Goal: Information Seeking & Learning: Understand process/instructions

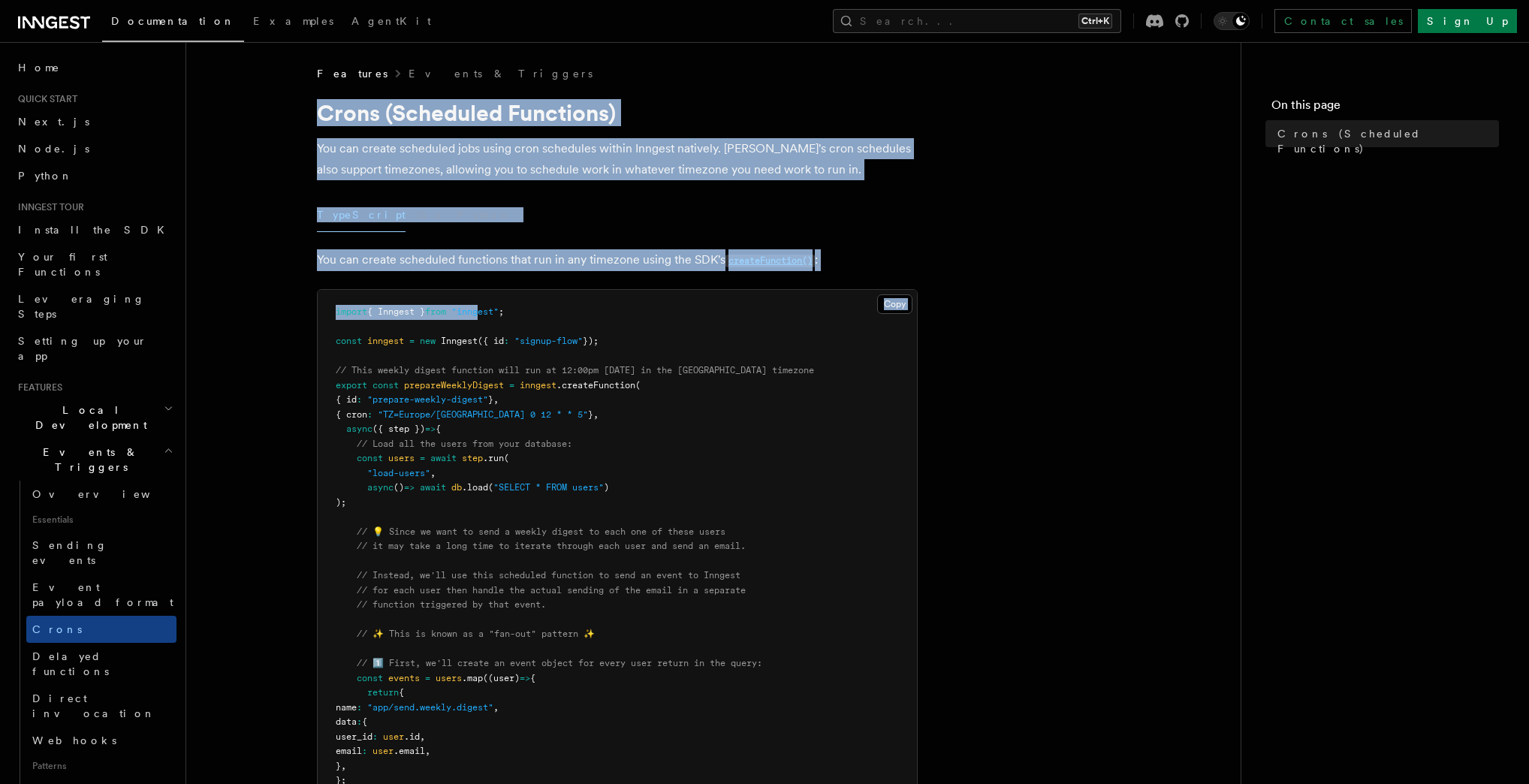
drag, startPoint x: 322, startPoint y: 106, endPoint x: 490, endPoint y: 303, distance: 258.9
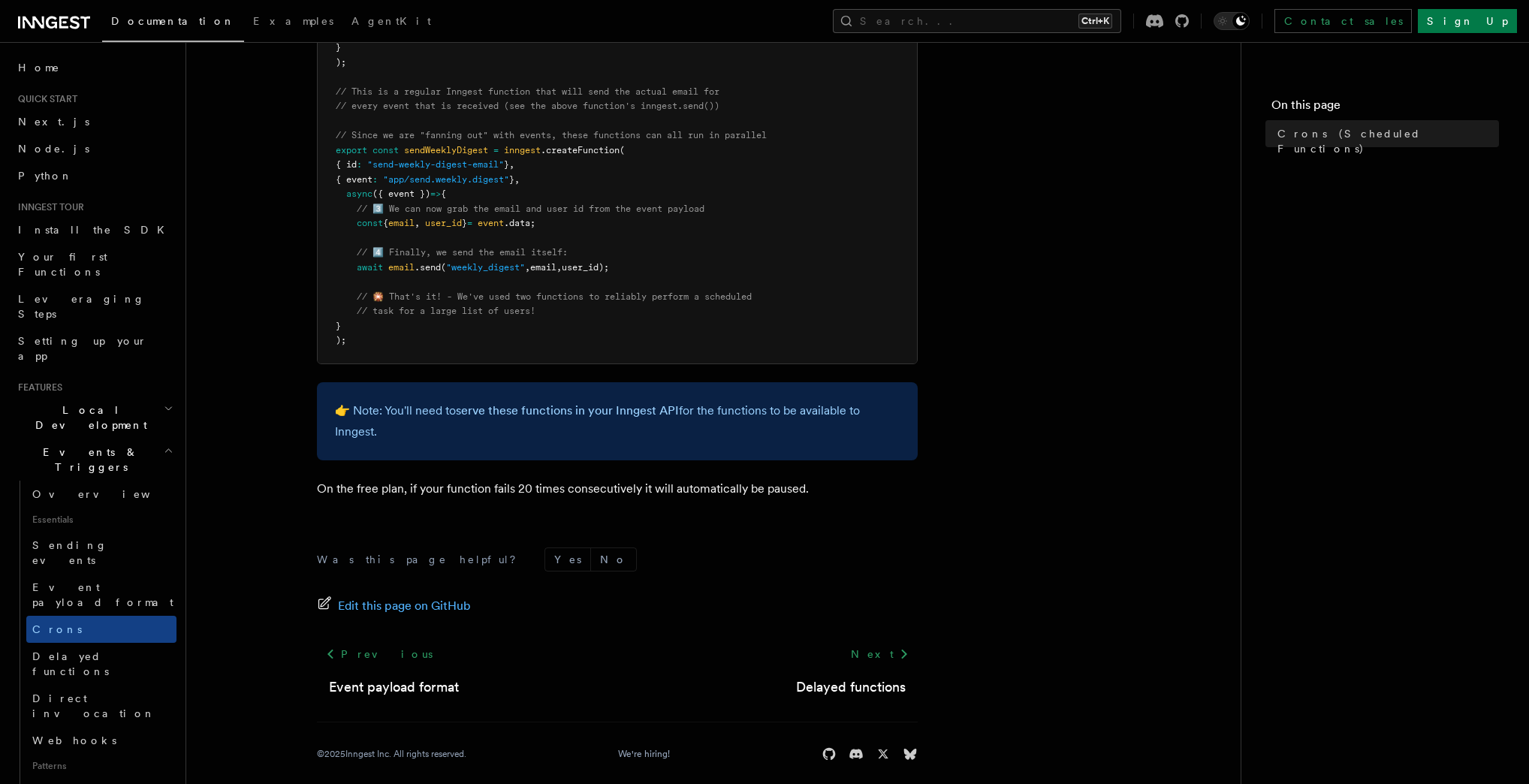
scroll to position [863, 0]
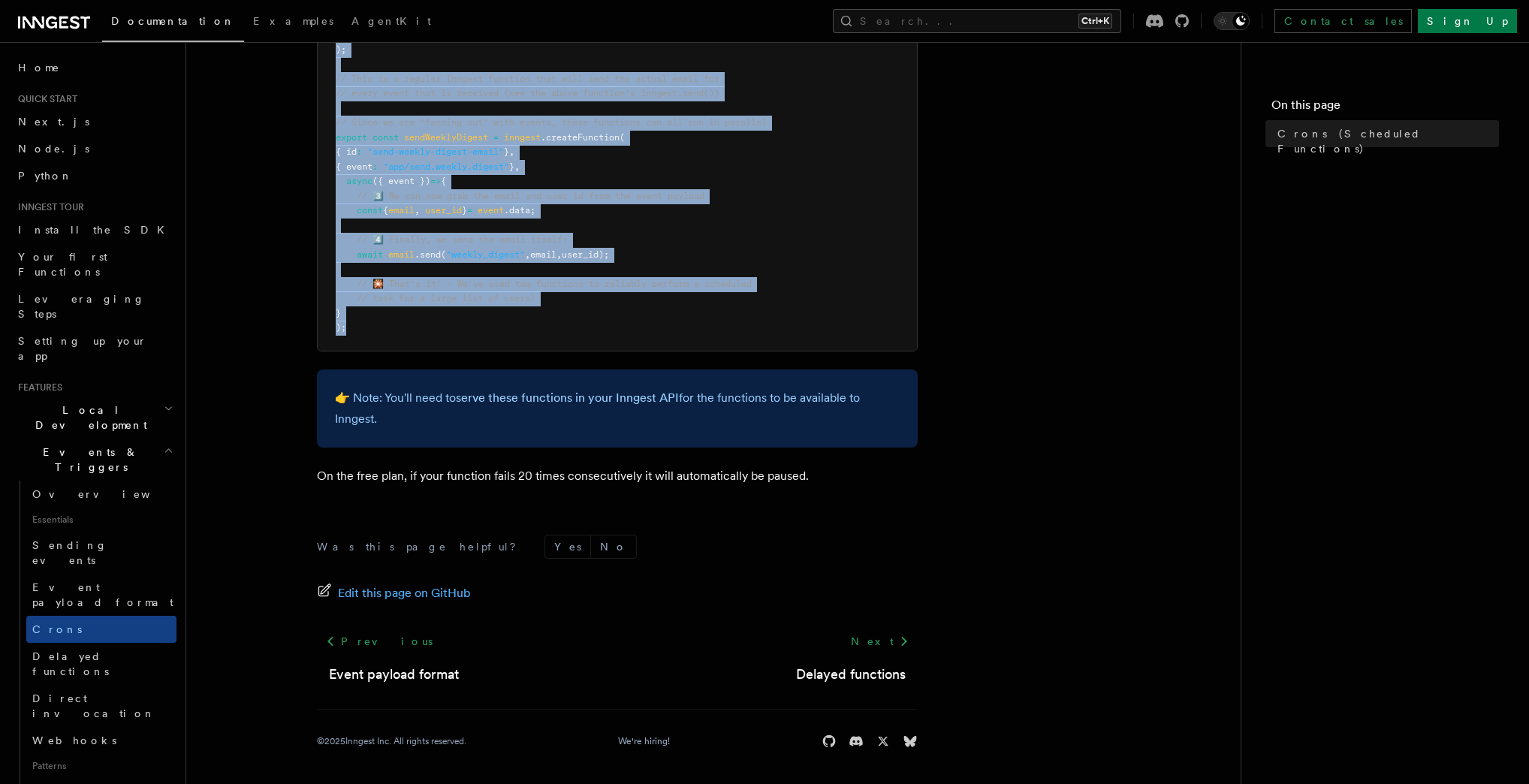
click at [513, 425] on p "👉 Note: You'll need to serve these functions in your Inngest API for the functi…" at bounding box center [617, 408] width 565 height 42
copy article "Lorem (Ipsumdolo Sitametco) Adi eli seddoe temporinc utla etdol magn aliquaeni …"
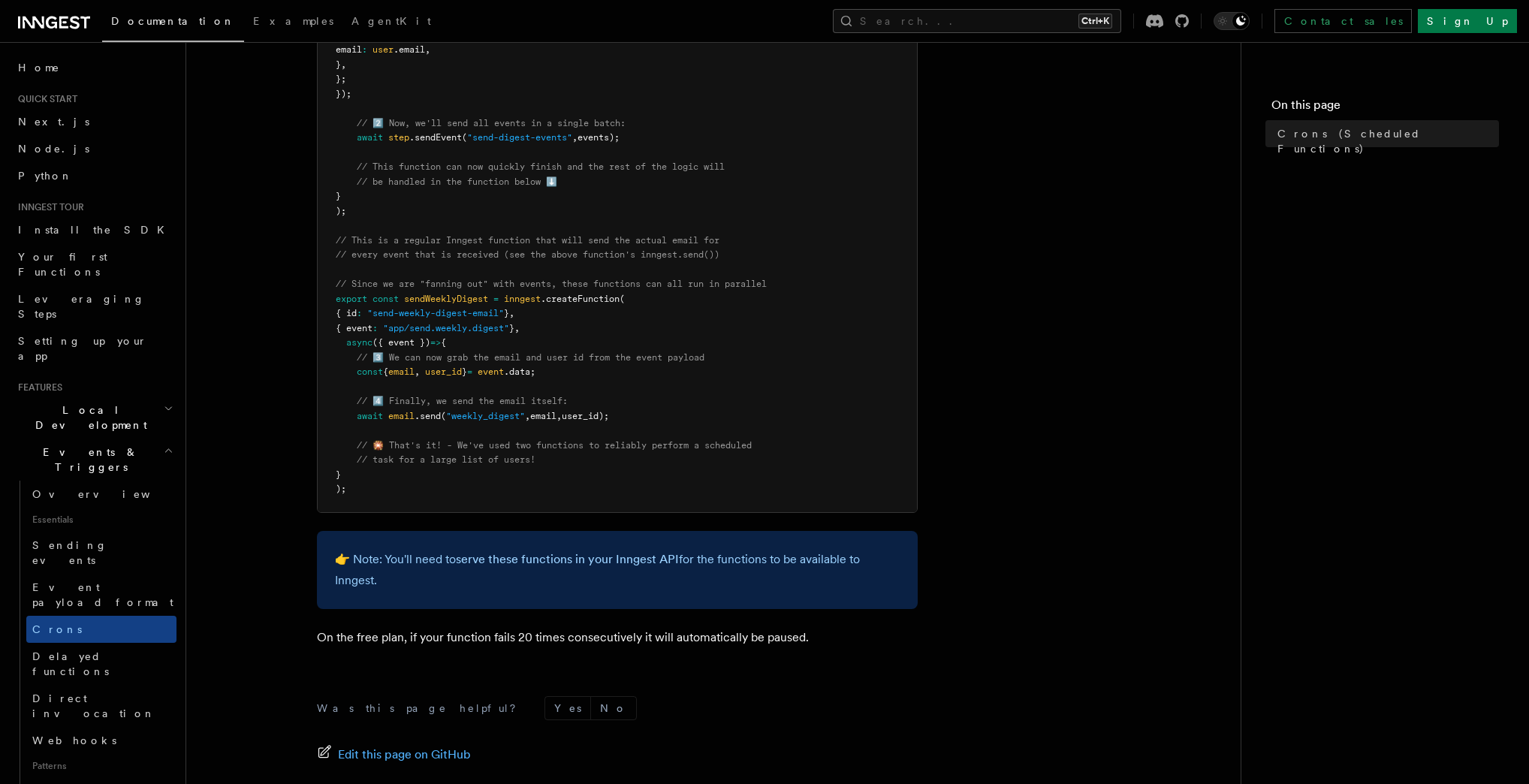
scroll to position [682, 0]
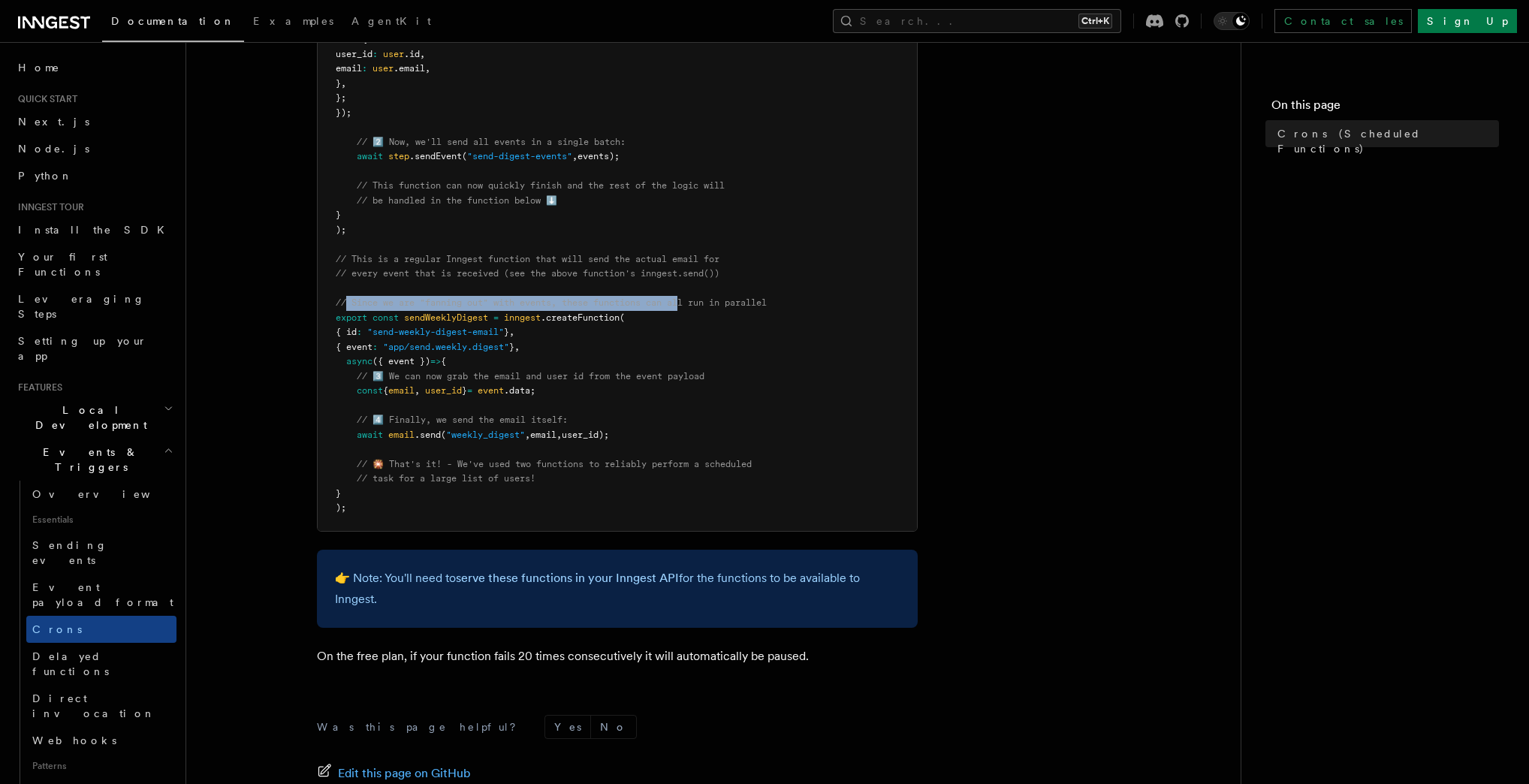
drag, startPoint x: 347, startPoint y: 299, endPoint x: 685, endPoint y: 306, distance: 338.1
click at [685, 306] on span "// Since we are "fanning out" with events, these functions can all run in paral…" at bounding box center [551, 302] width 431 height 10
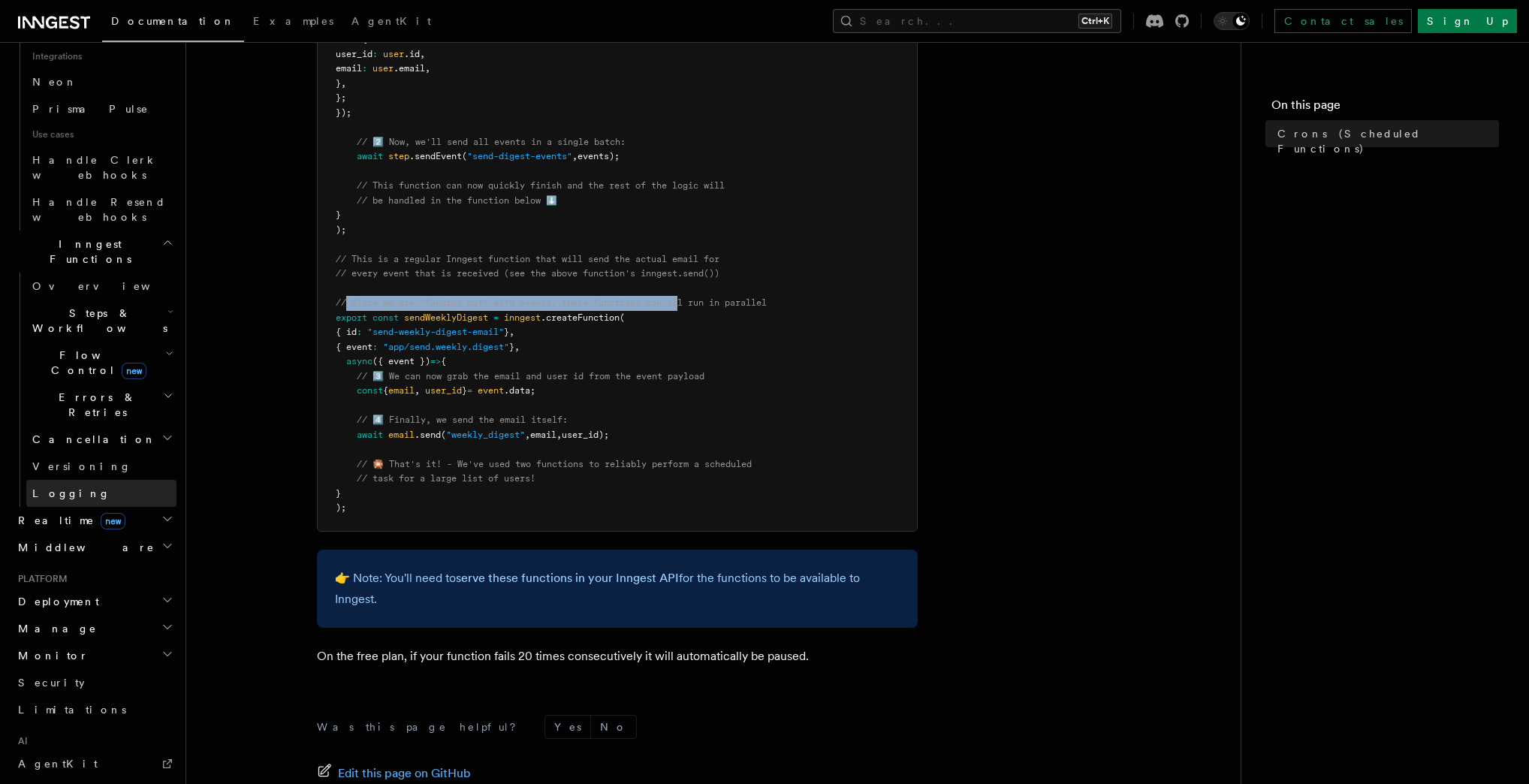
scroll to position [1003, 0]
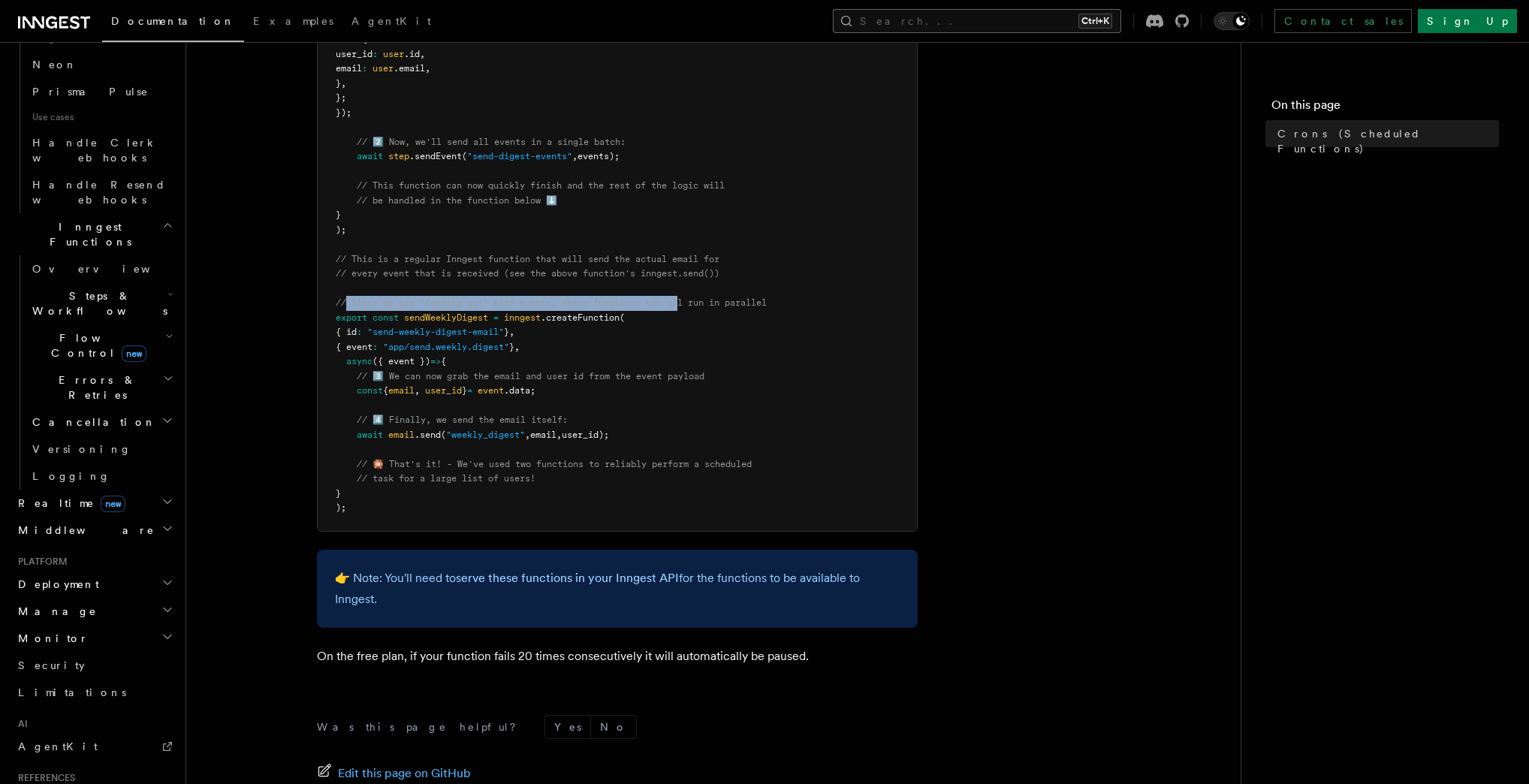
click at [1024, 27] on button "Search... Ctrl+K" at bounding box center [977, 21] width 288 height 24
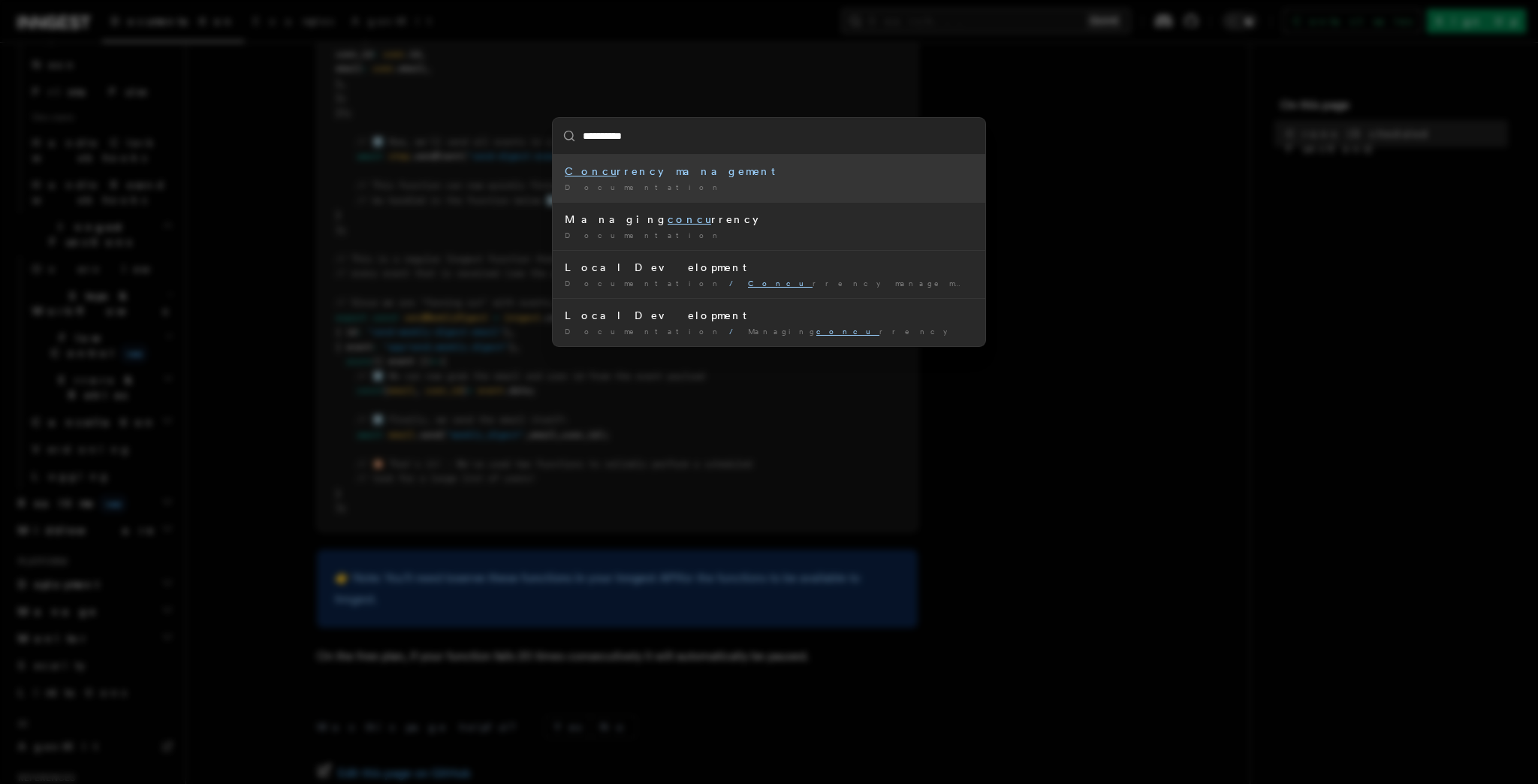
type input "**********"
click at [673, 174] on div "Concurrency management" at bounding box center [769, 171] width 409 height 15
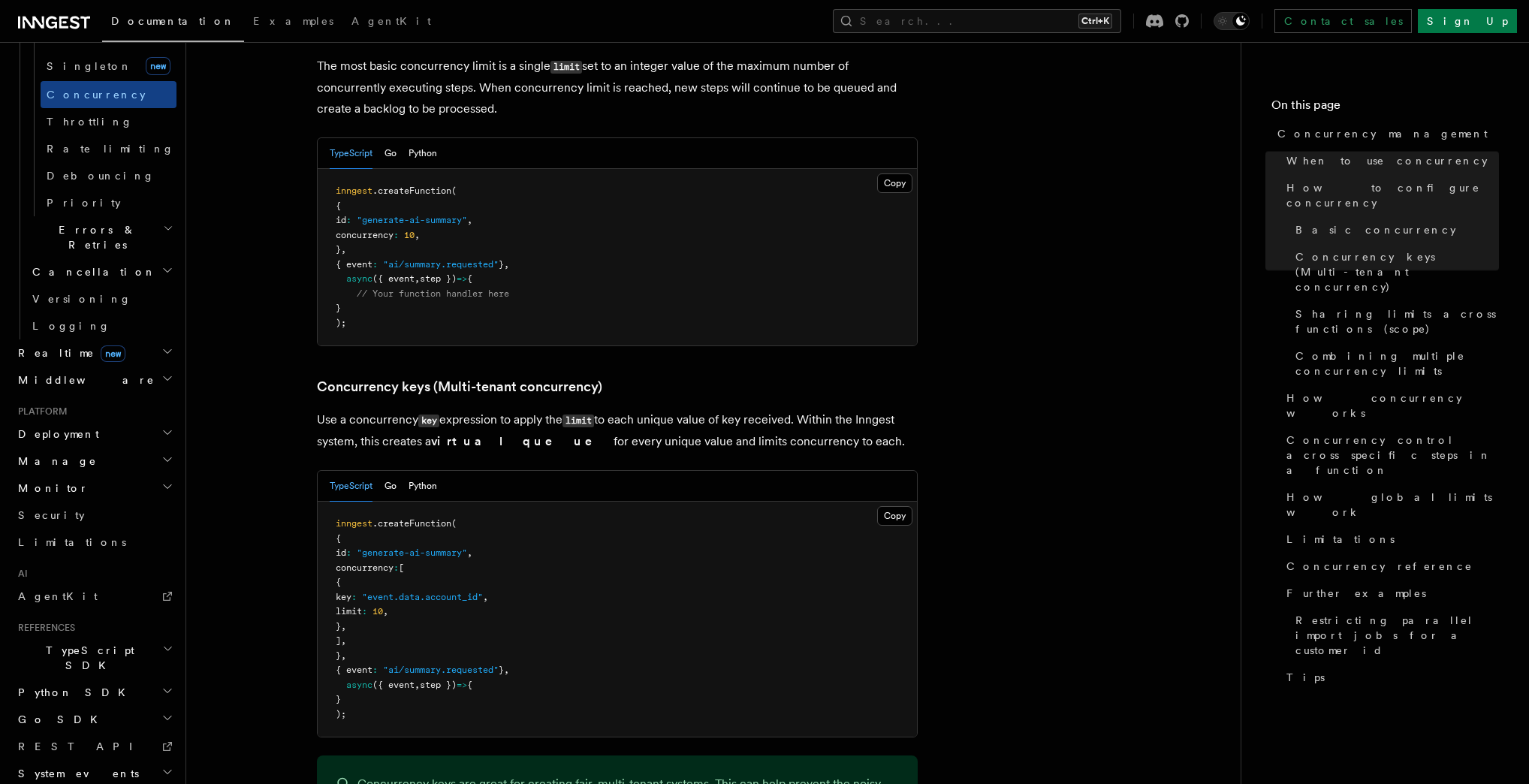
scroll to position [1081, 0]
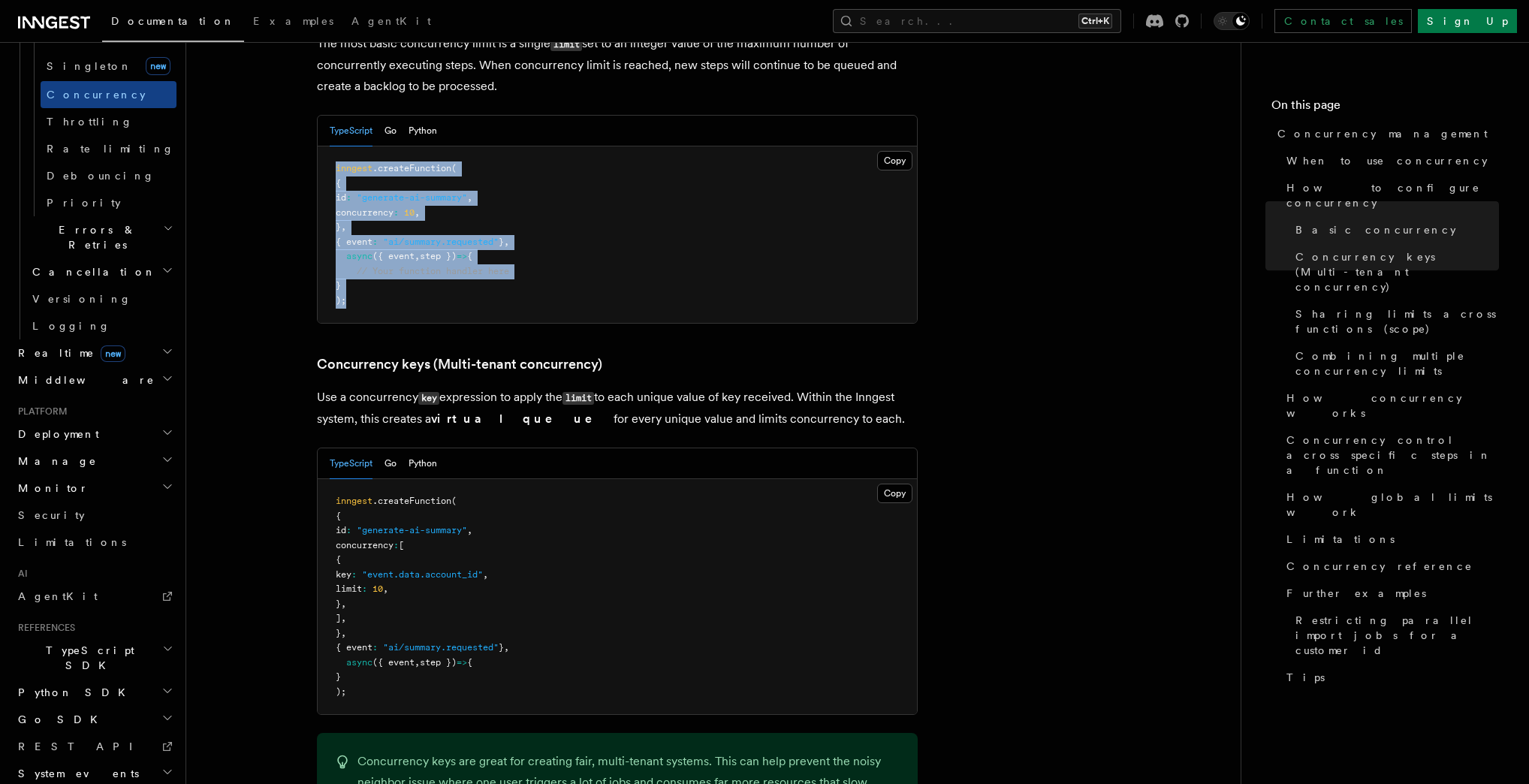
drag, startPoint x: 333, startPoint y: 101, endPoint x: 491, endPoint y: 235, distance: 207.2
click at [491, 235] on pre "inngest .createFunction ( { id : "generate-ai-summary" , concurrency : 10 , } ,…" at bounding box center [617, 235] width 599 height 177
copy code "inngest .createFunction ( { id : "generate-ai-summary" , concurrency : 10 , } ,…"
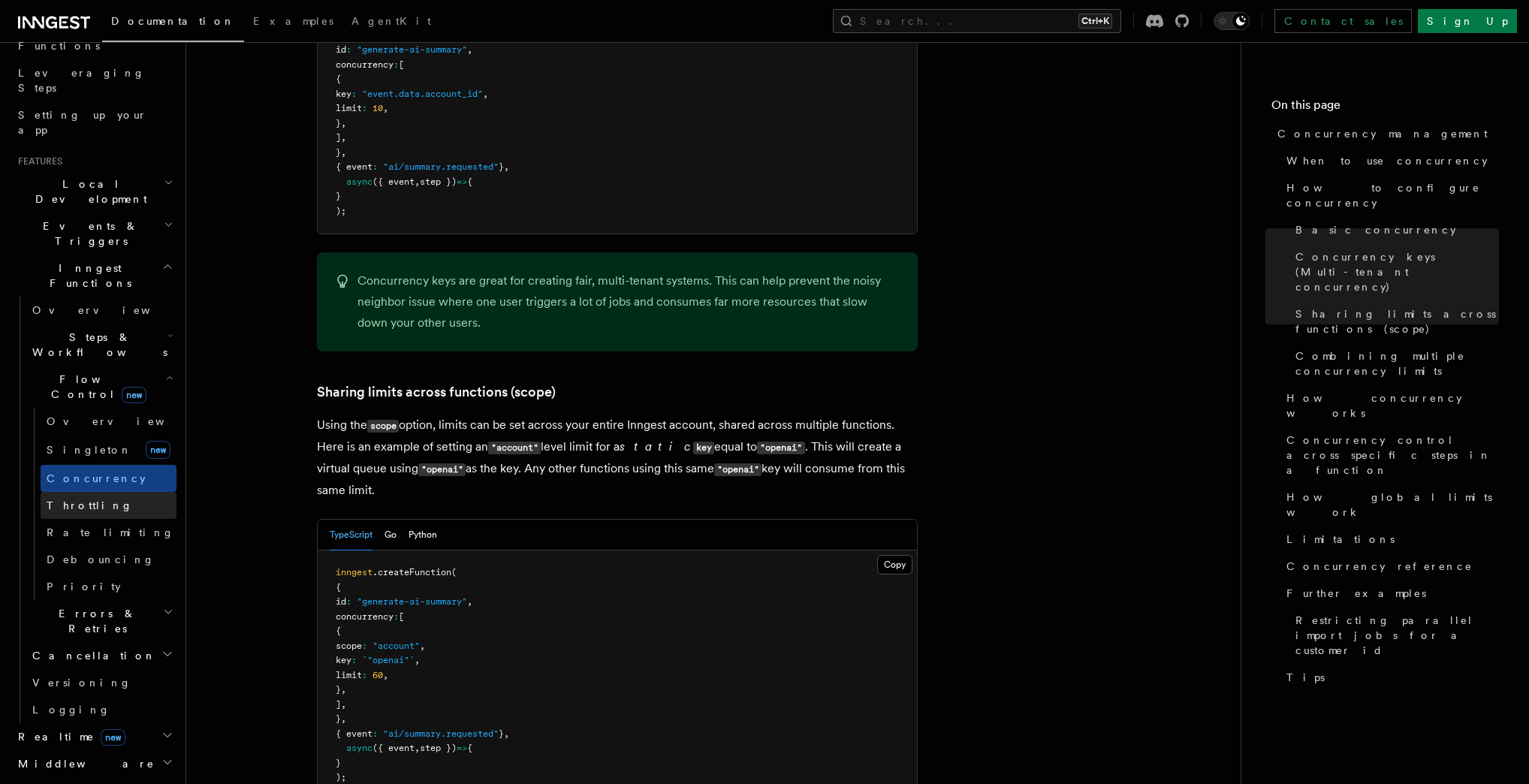
scroll to position [240, 0]
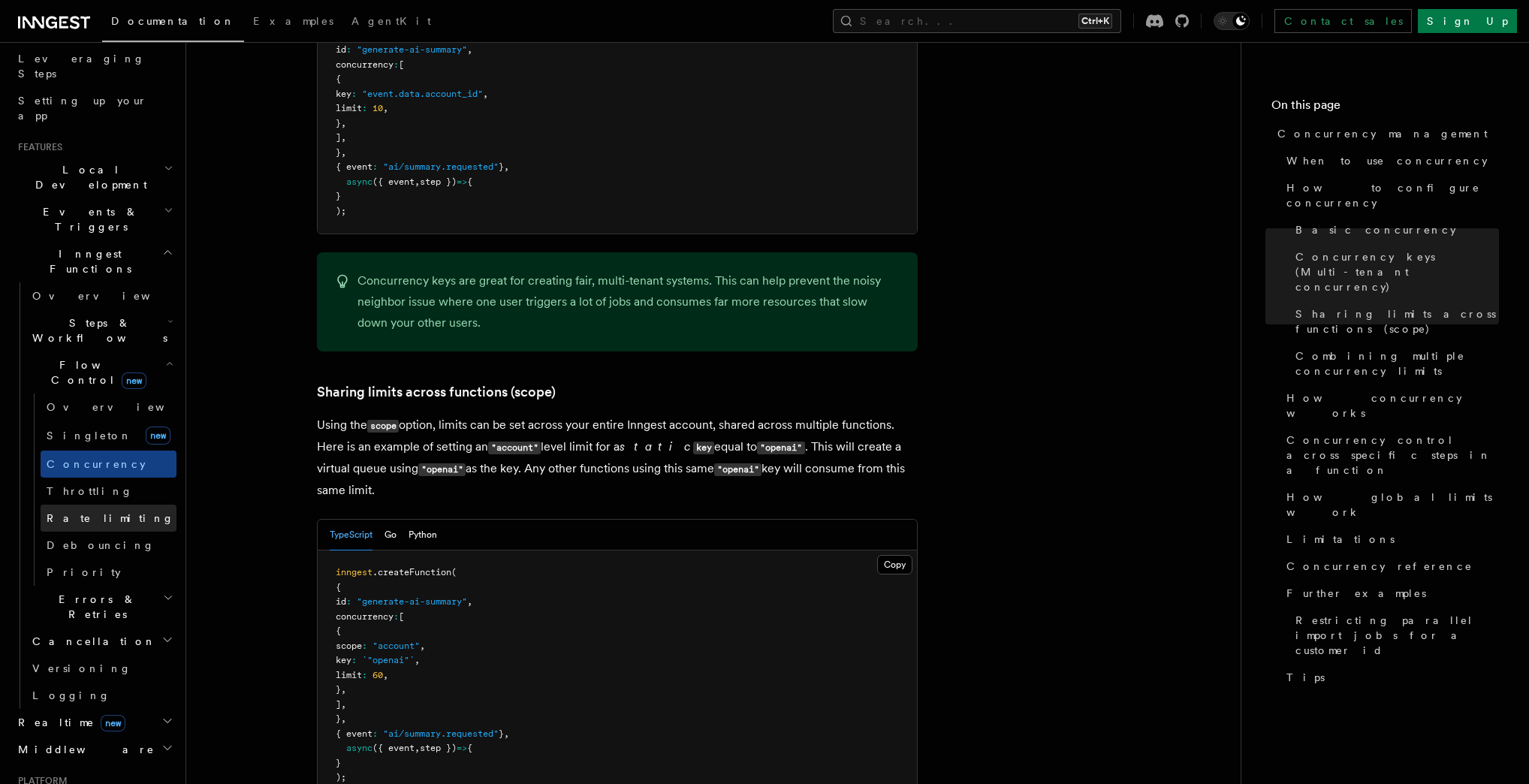
click at [78, 512] on span "Rate limiting" at bounding box center [110, 517] width 128 height 12
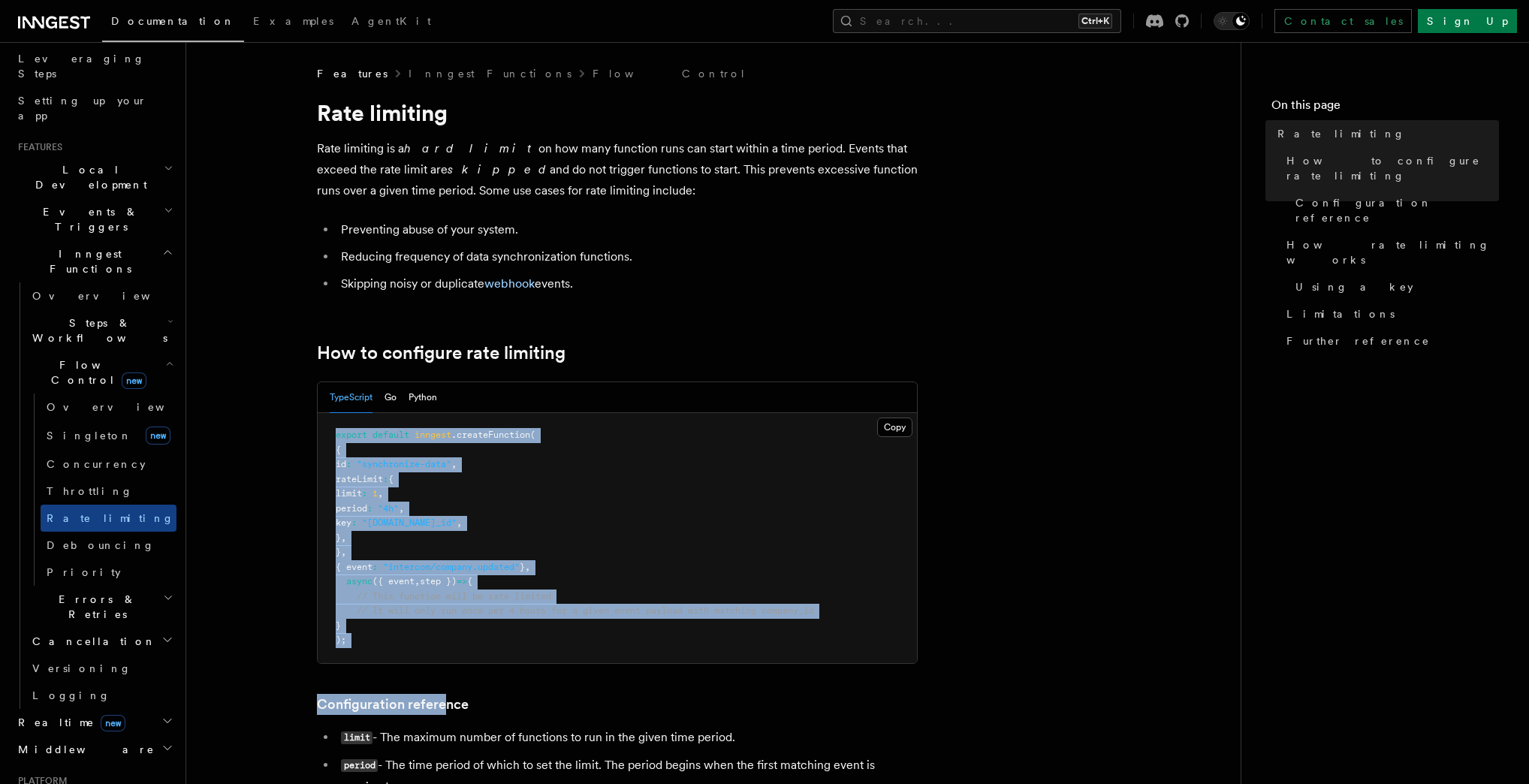
drag, startPoint x: 328, startPoint y: 427, endPoint x: 440, endPoint y: 670, distance: 267.6
click at [423, 635] on pre "export default inngest .createFunction ( { id : "synchronize-data" , rateLimit …" at bounding box center [617, 538] width 599 height 250
drag, startPoint x: 329, startPoint y: 423, endPoint x: 501, endPoint y: 646, distance: 281.6
click at [501, 646] on pre "export default inngest .createFunction ( { id : "synchronize-data" , rateLimit …" at bounding box center [617, 538] width 599 height 250
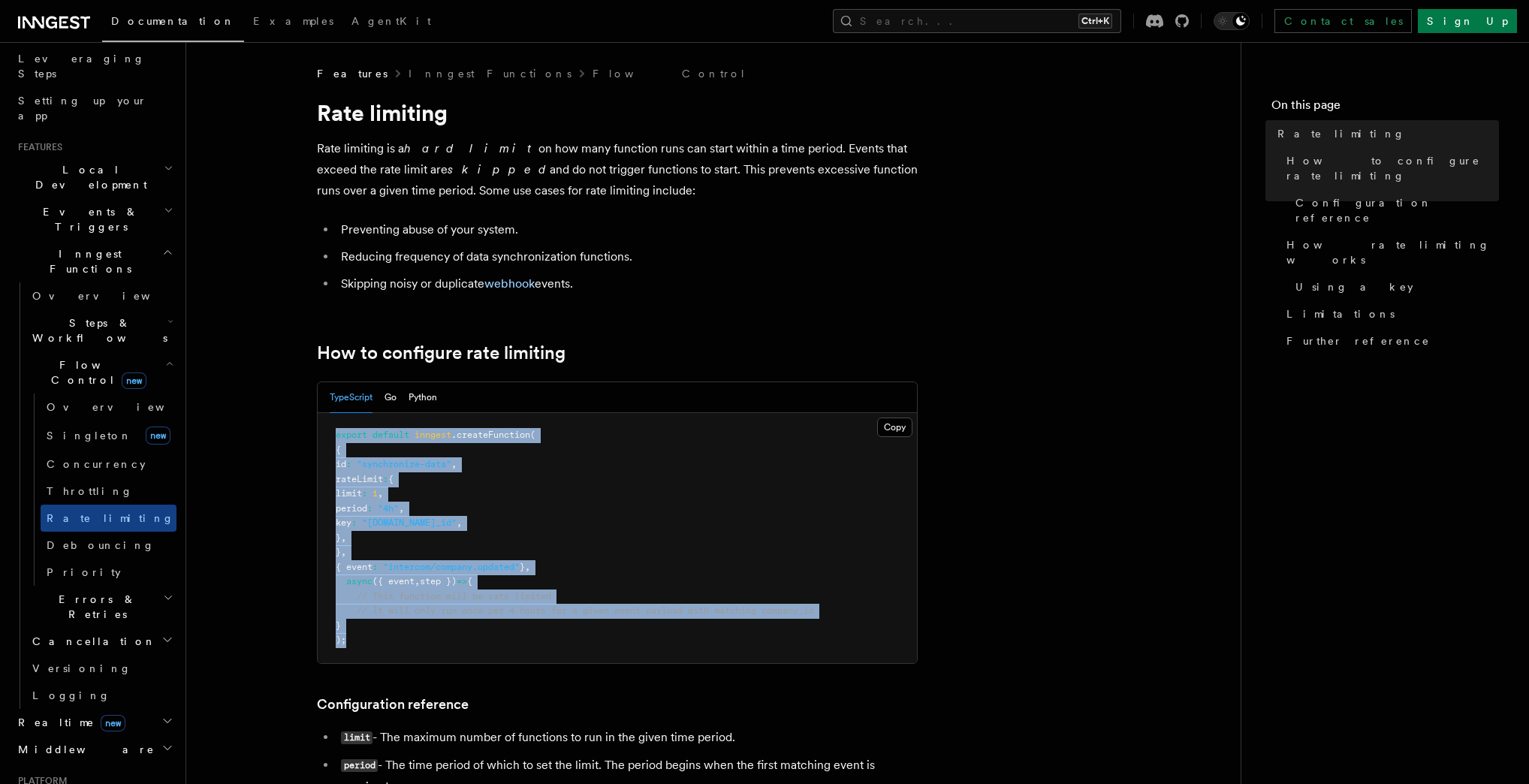
copy code "export default inngest .createFunction ( { id : "synchronize-data" , rateLimit …"
click at [69, 485] on span "Throttling" at bounding box center [89, 491] width 86 height 12
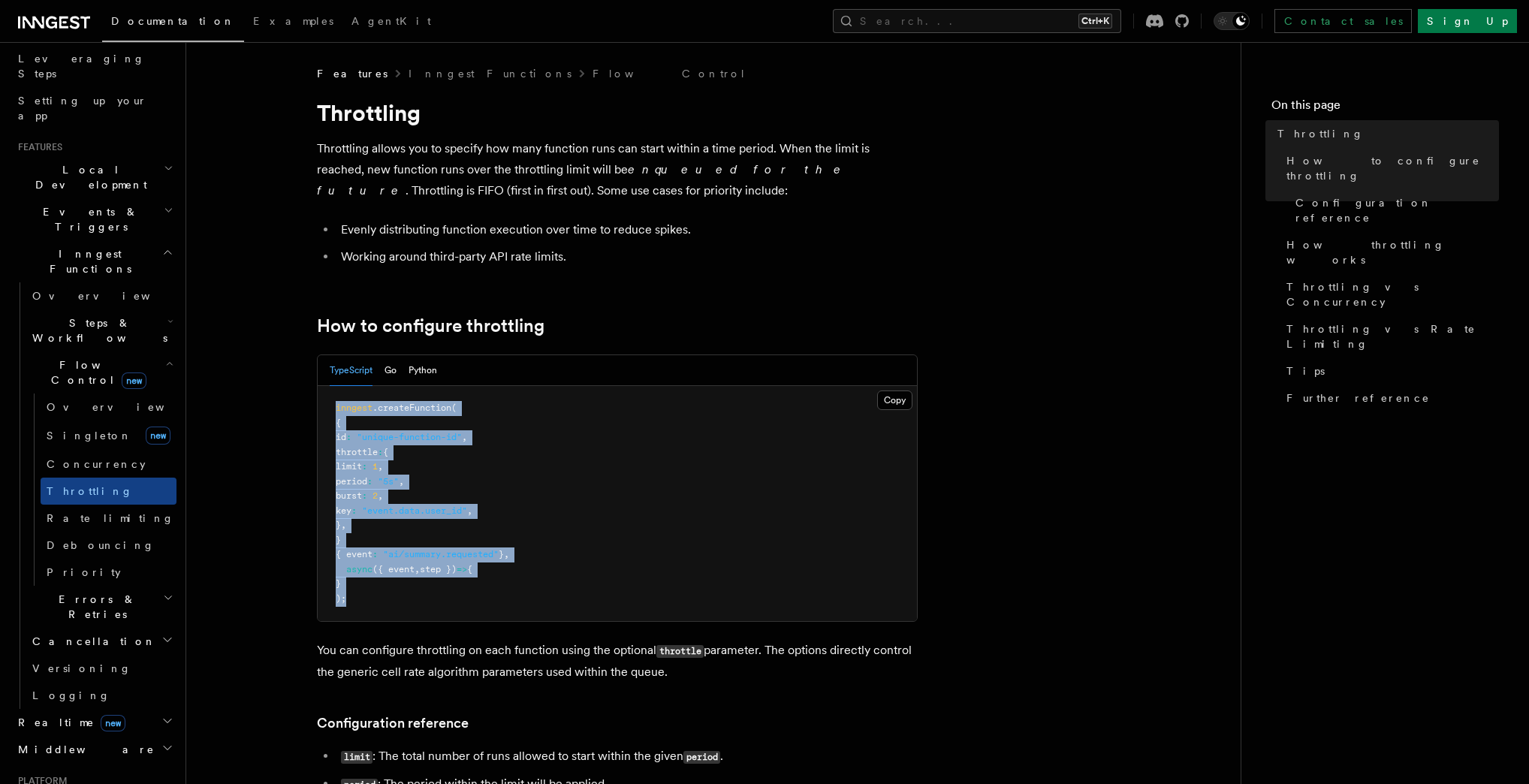
drag, startPoint x: 329, startPoint y: 401, endPoint x: 493, endPoint y: 605, distance: 261.7
click at [493, 605] on pre "inngest .createFunction ( { id : "unique-function-id" , throttle : { limit : 1 …" at bounding box center [617, 503] width 599 height 235
copy code "inngest .createFunction ( { id : "unique-function-id" , throttle : { limit : 1 …"
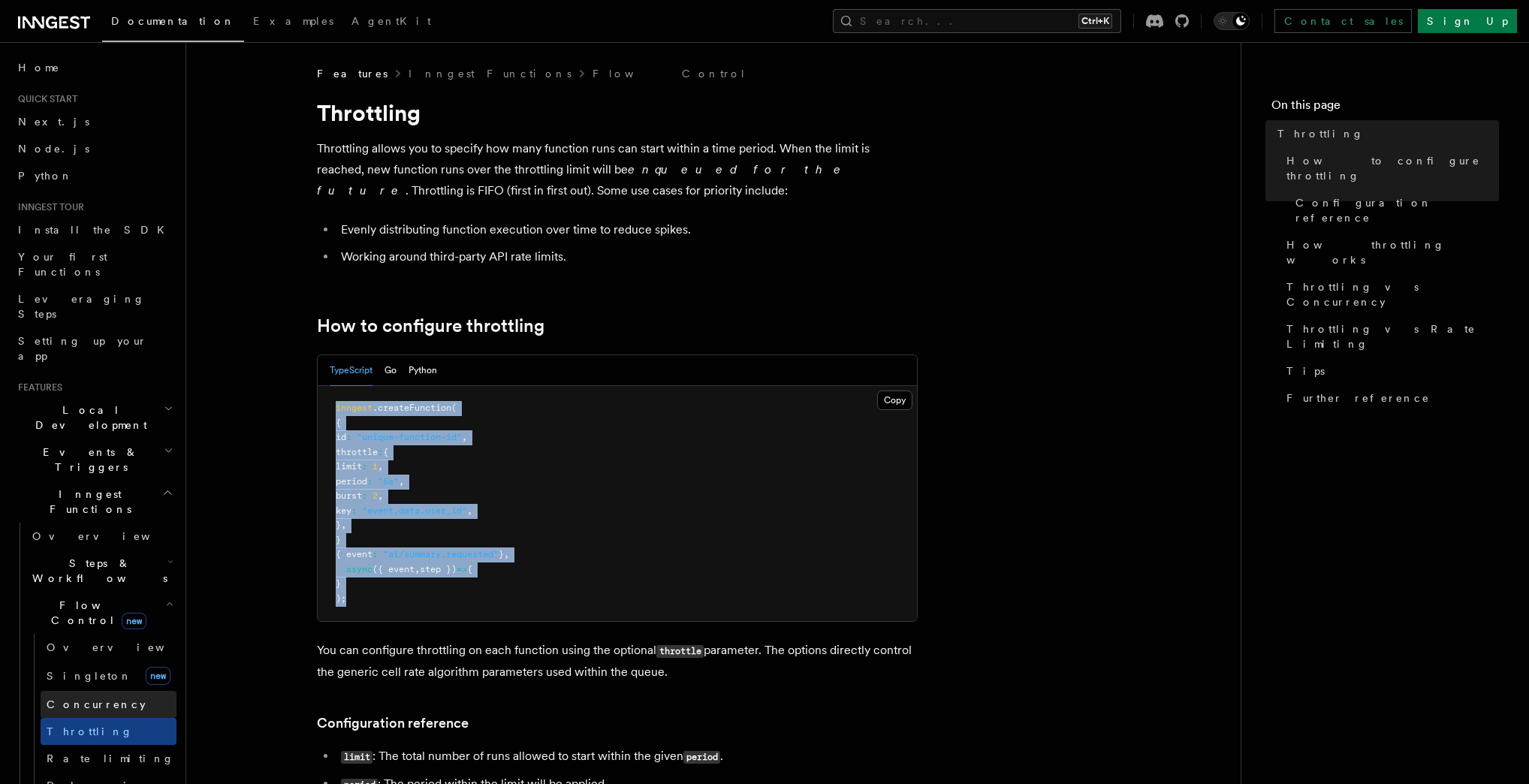
click at [73, 698] on span "Concurrency" at bounding box center [95, 703] width 99 height 12
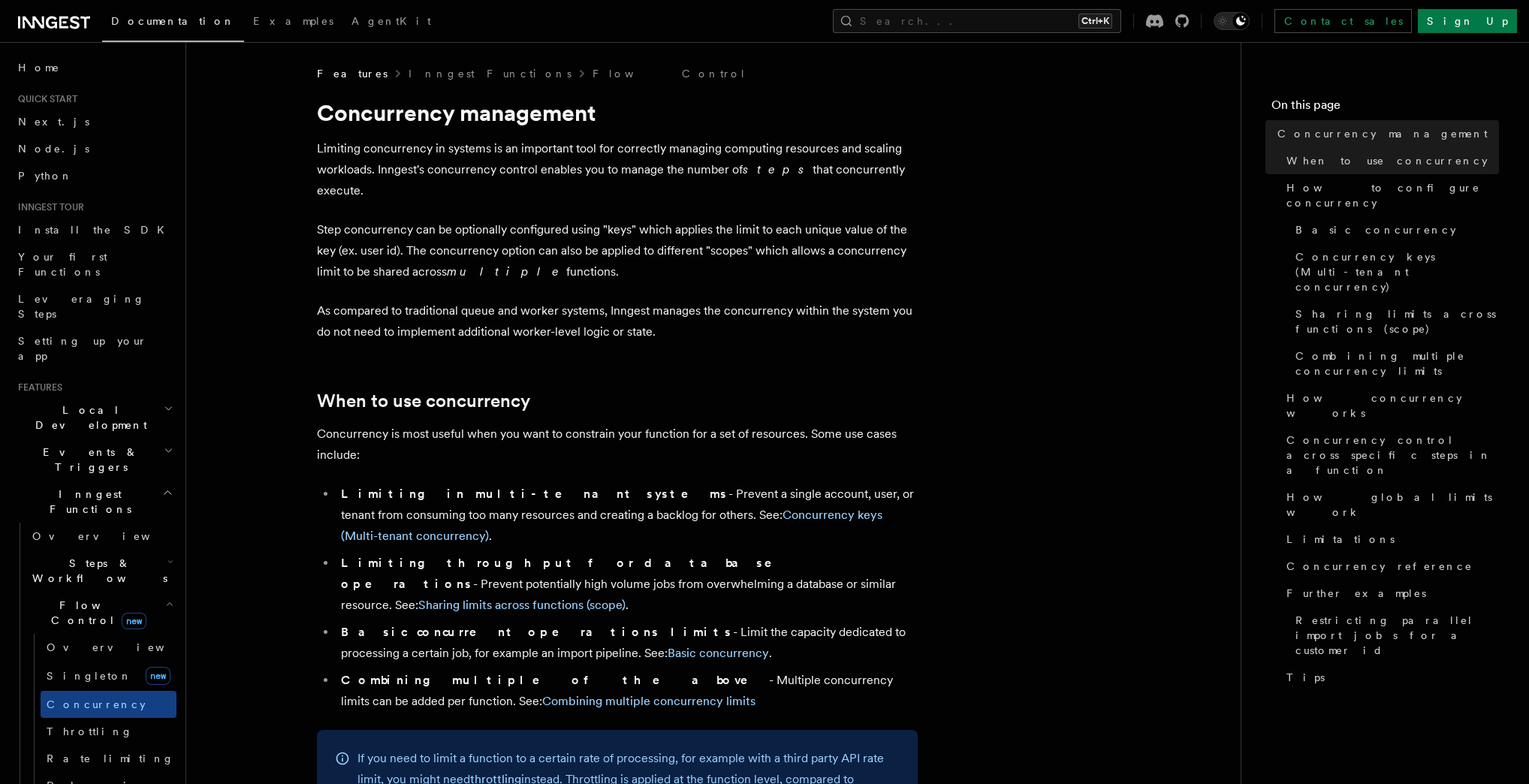
click at [646, 228] on p "Step concurrency can be optionally configured using "keys" which applies the li…" at bounding box center [617, 250] width 601 height 63
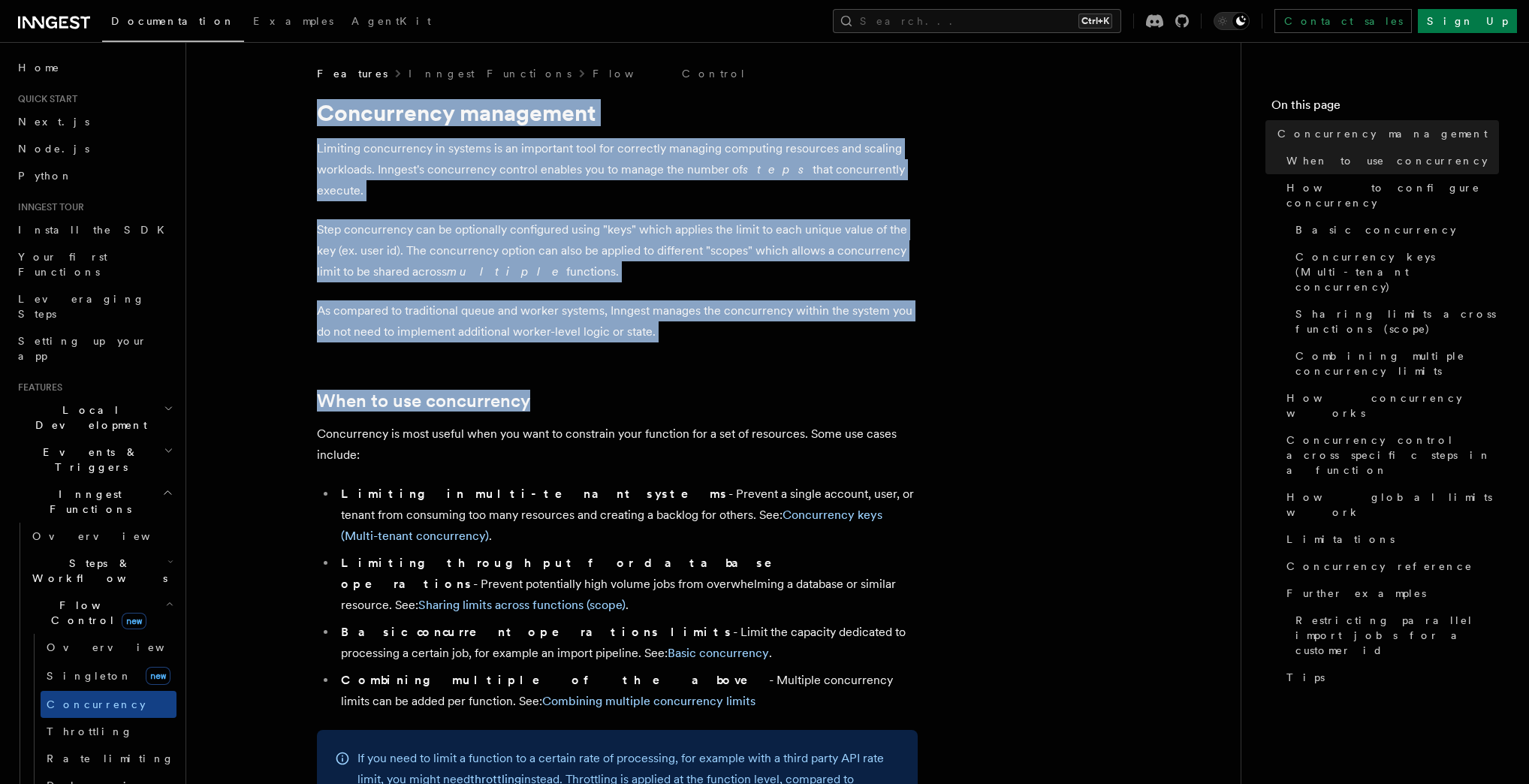
drag, startPoint x: 320, startPoint y: 111, endPoint x: 570, endPoint y: 345, distance: 342.4
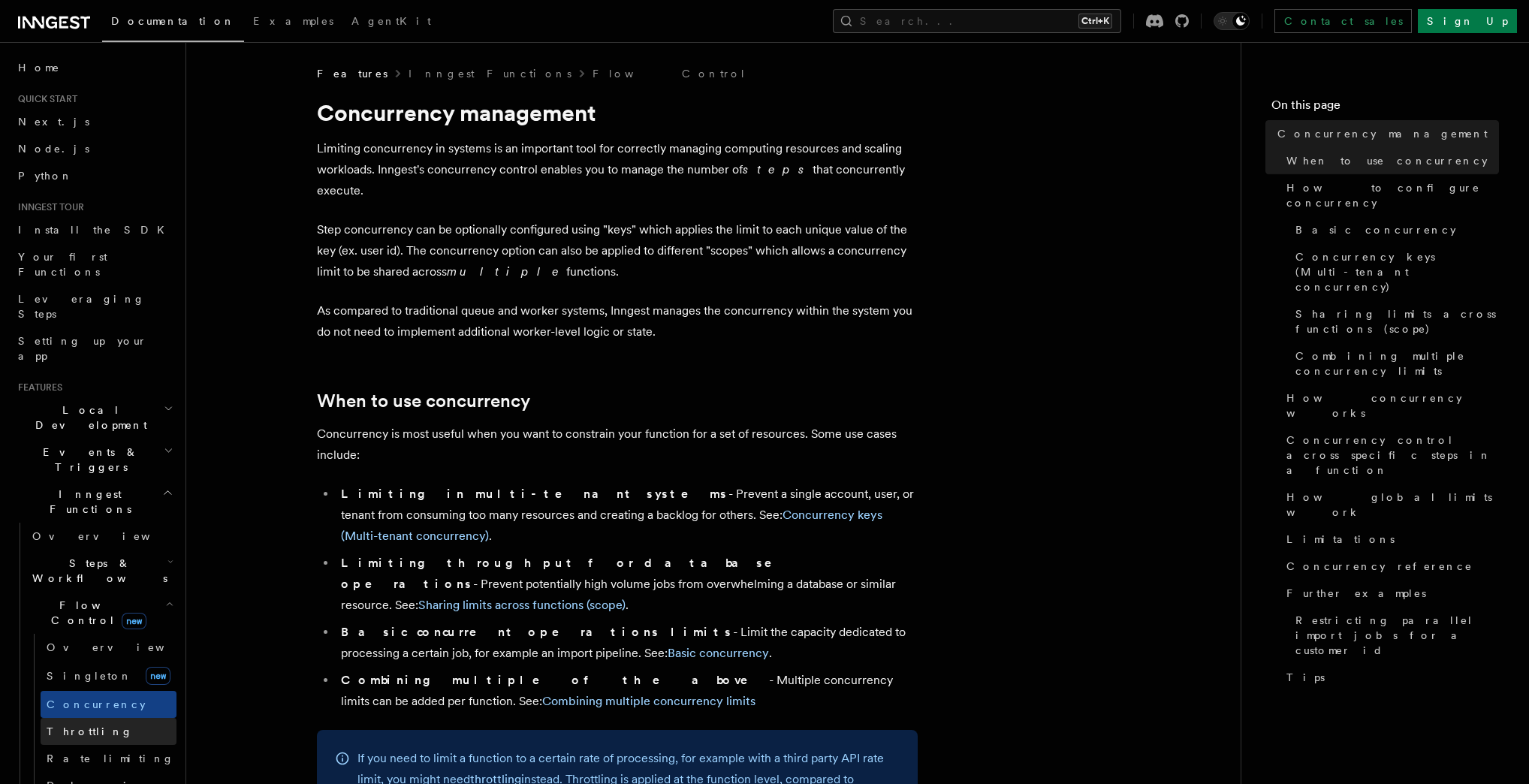
click at [77, 725] on span "Throttling" at bounding box center [89, 731] width 86 height 12
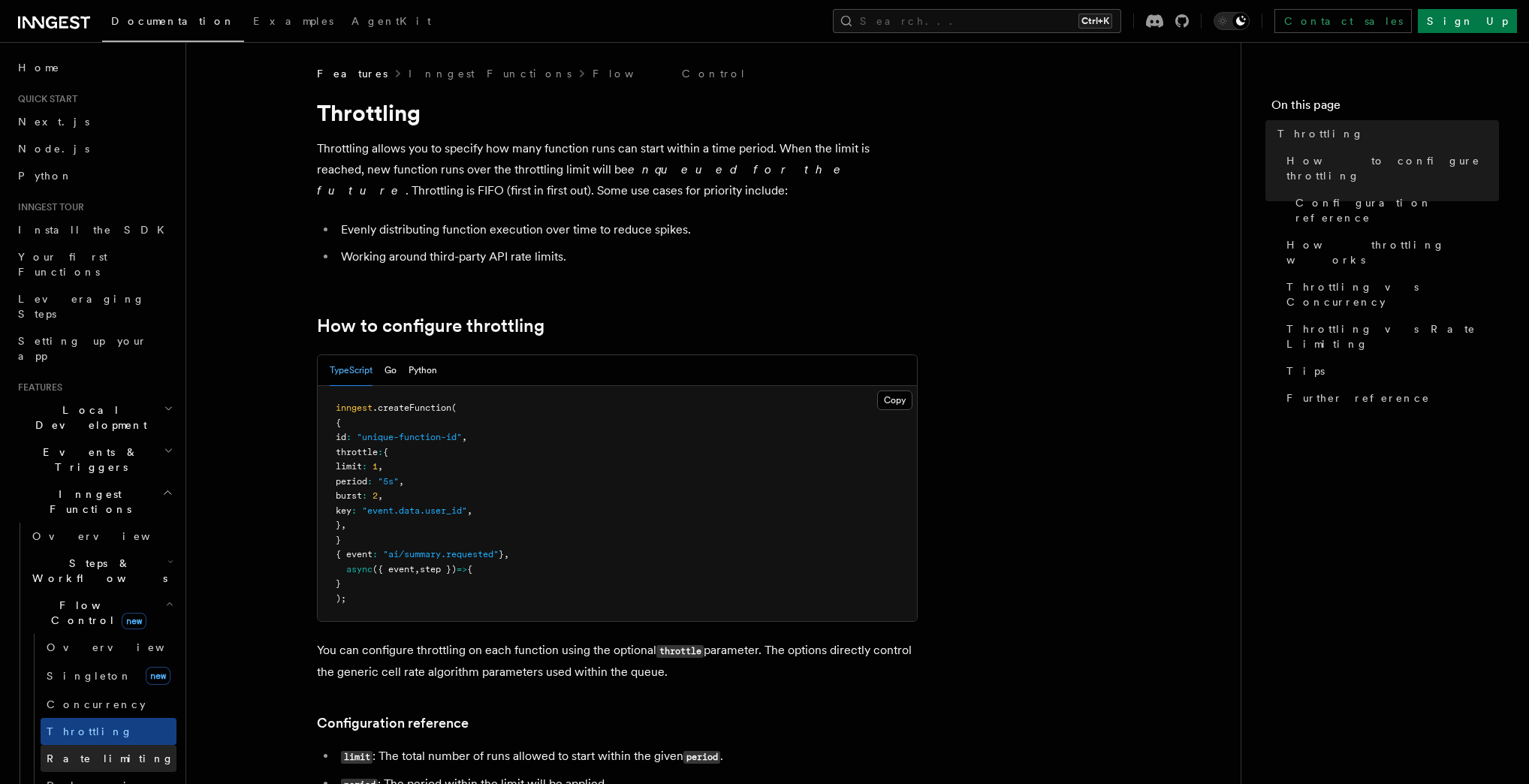
click at [90, 753] on span "Rate limiting" at bounding box center [110, 758] width 128 height 12
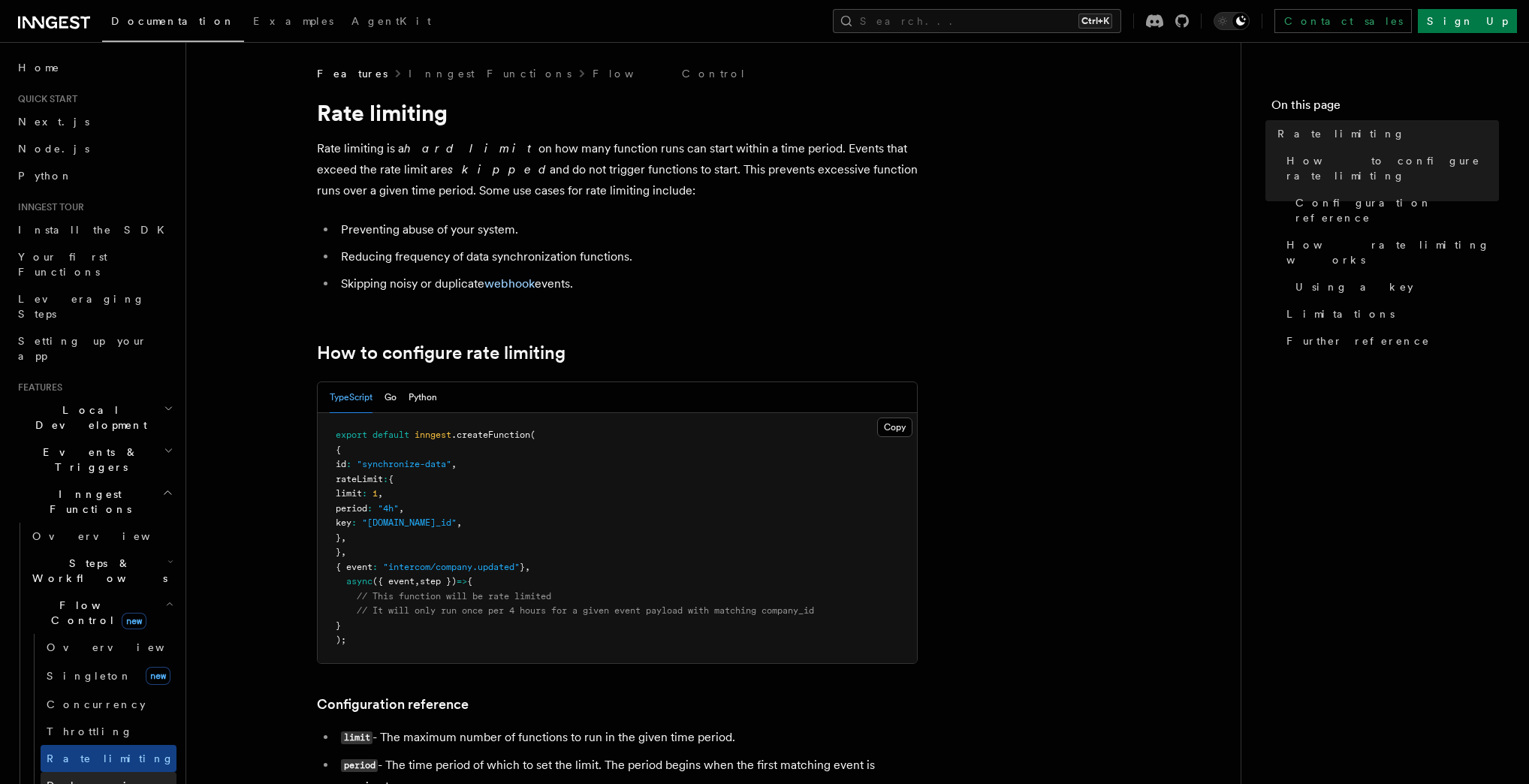
click at [69, 779] on span "Debouncing" at bounding box center [100, 785] width 108 height 12
